Goal: Navigation & Orientation: Go to known website

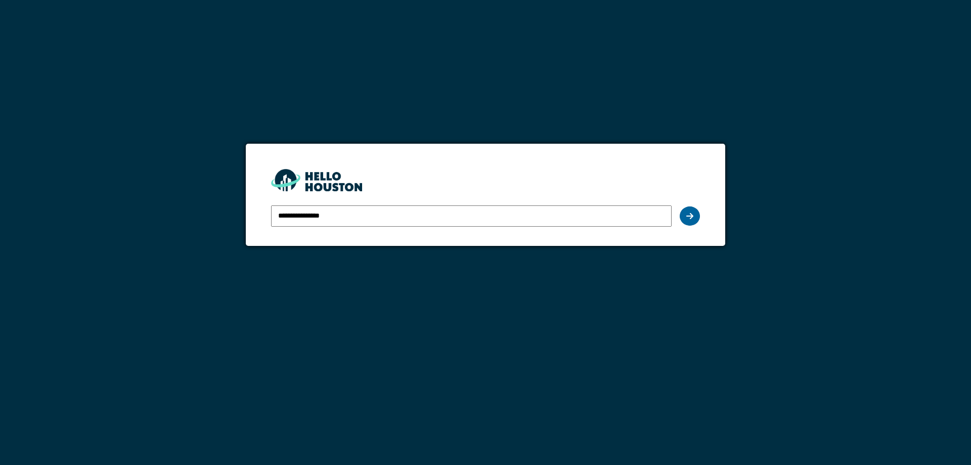
drag, startPoint x: 0, startPoint y: 0, endPoint x: 692, endPoint y: 214, distance: 724.0
click at [692, 214] on icon at bounding box center [689, 216] width 7 height 8
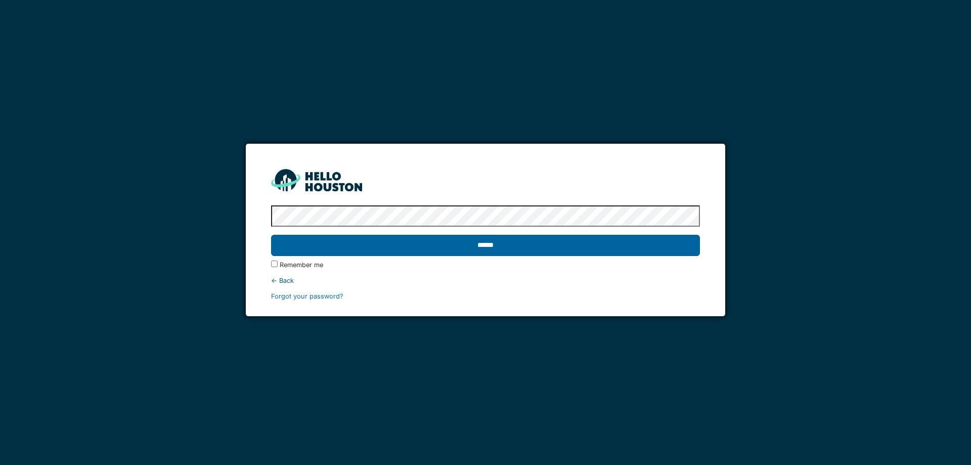
click at [472, 249] on input "******" at bounding box center [485, 245] width 428 height 21
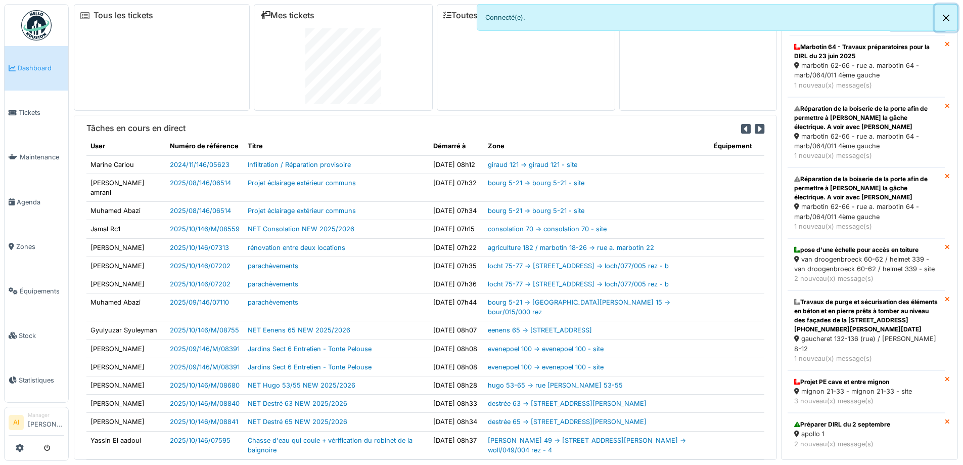
click at [948, 16] on button "Close" at bounding box center [946, 18] width 23 height 27
